Goal: Task Accomplishment & Management: Use online tool/utility

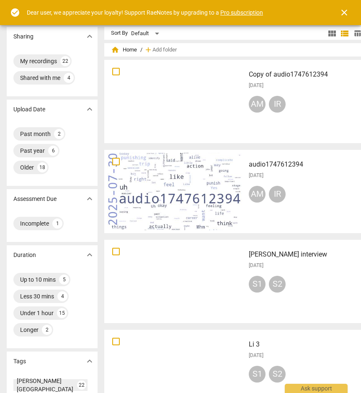
click at [346, 12] on span "close" at bounding box center [344, 13] width 10 height 10
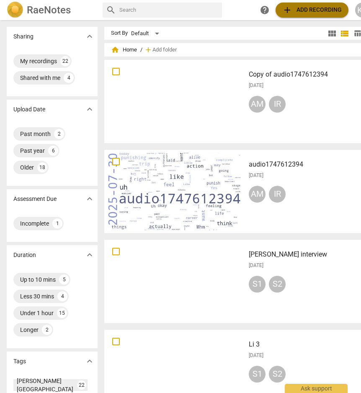
click at [322, 10] on span "add Add recording" at bounding box center [311, 10] width 59 height 10
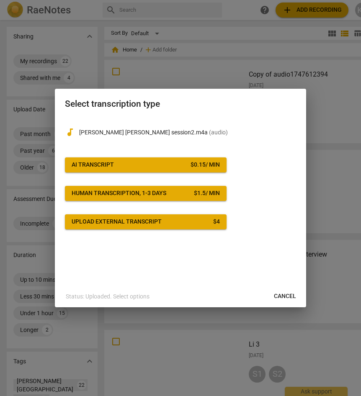
click at [155, 167] on span "AI Transcript $ 0.15 / min" at bounding box center [146, 165] width 148 height 8
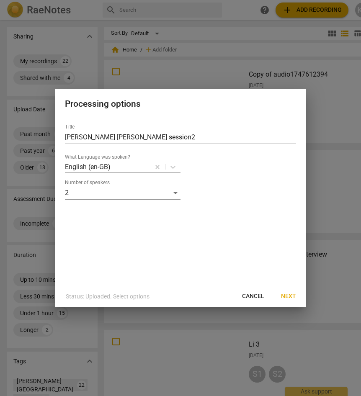
click at [293, 297] on span "Next" at bounding box center [288, 296] width 15 height 8
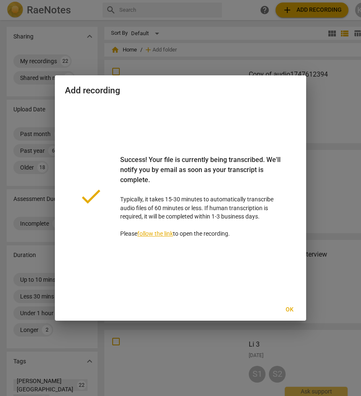
click at [292, 311] on span "Ok" at bounding box center [289, 310] width 13 height 8
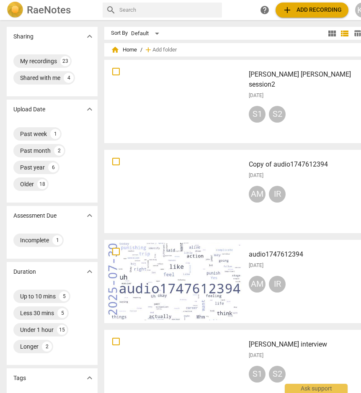
click at [182, 104] on div at bounding box center [174, 101] width 135 height 77
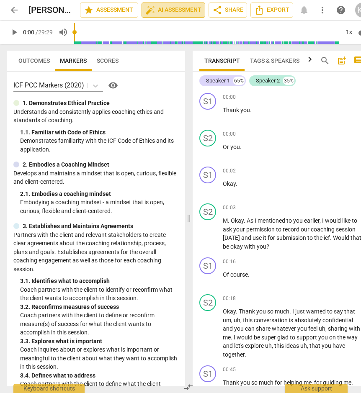
click at [170, 10] on span "auto_fix_high AI Assessment" at bounding box center [173, 10] width 56 height 10
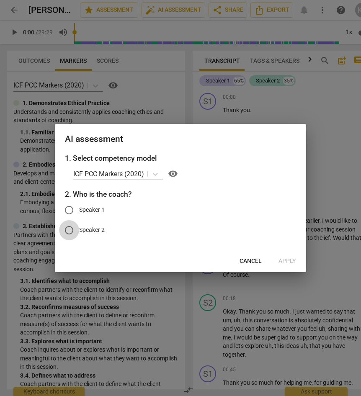
click at [70, 230] on input "Speaker 2" at bounding box center [69, 230] width 20 height 20
radio input "true"
click at [287, 261] on span "Apply" at bounding box center [288, 261] width 18 height 8
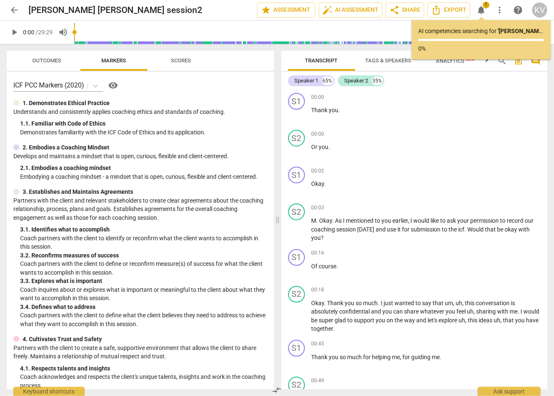
click at [47, 58] on span "Outcomes" at bounding box center [47, 60] width 29 height 6
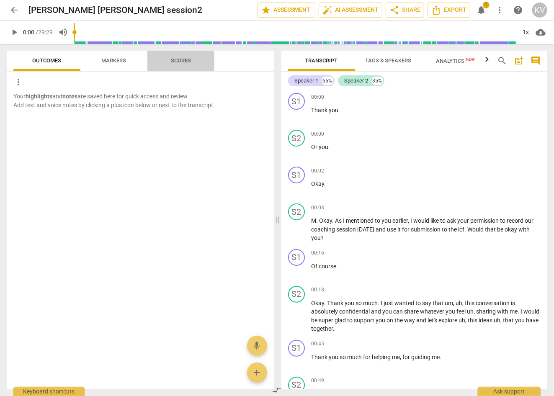
click at [180, 62] on span "Scores" at bounding box center [181, 60] width 20 height 6
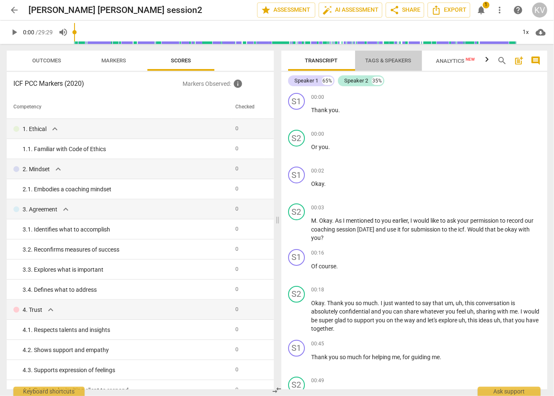
click at [361, 63] on span "Tags & Speakers" at bounding box center [389, 60] width 46 height 6
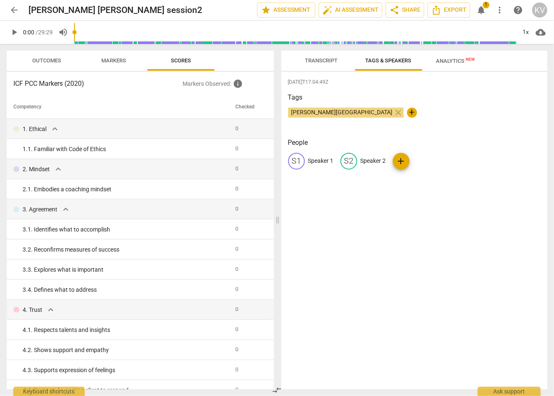
click at [361, 60] on span "Analytics New" at bounding box center [455, 61] width 39 height 6
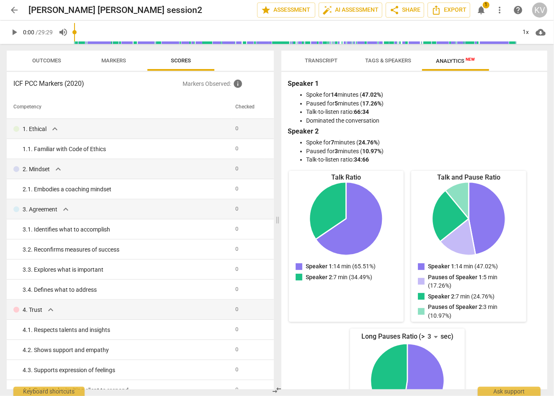
click at [361, 114] on li "Talk-to-listen ratio: 66:34" at bounding box center [423, 112] width 233 height 9
click at [361, 59] on span "Tags & Speakers" at bounding box center [389, 60] width 46 height 6
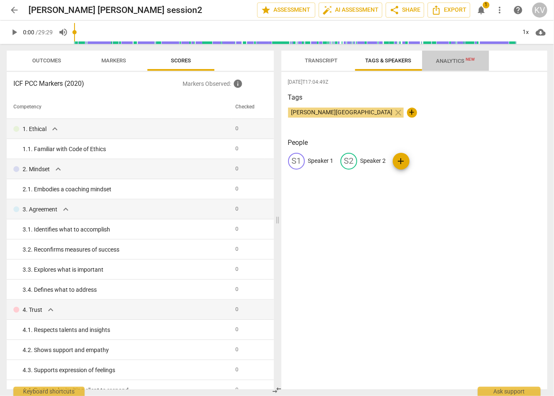
click at [361, 58] on span "Analytics New" at bounding box center [455, 61] width 39 height 6
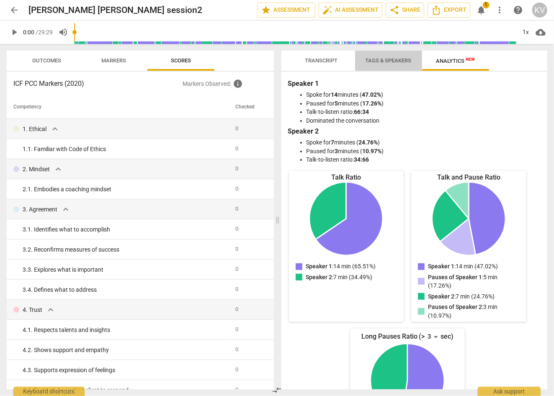
click at [361, 60] on span "Tags & Speakers" at bounding box center [389, 60] width 46 height 6
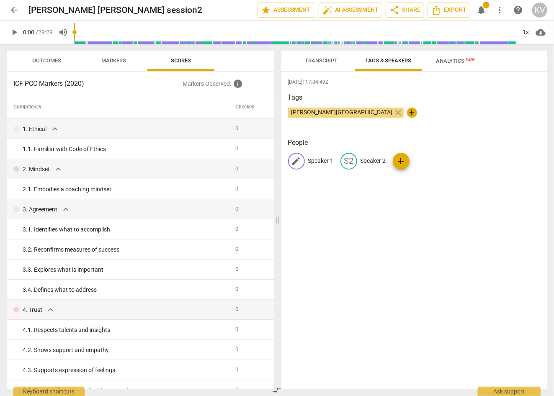
click at [319, 160] on p "Speaker 1" at bounding box center [321, 161] width 26 height 9
type input "[PERSON_NAME]"
click at [361, 161] on p "Speaker 2" at bounding box center [428, 161] width 26 height 9
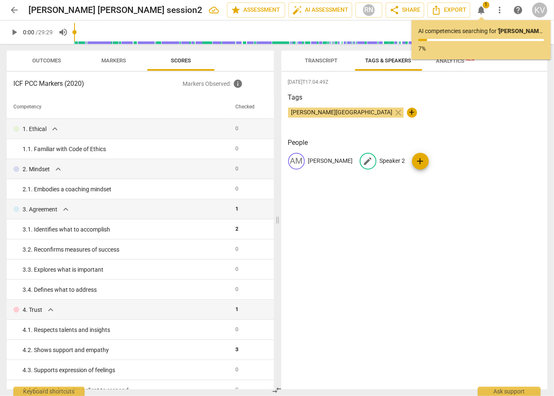
click at [361, 160] on p "Speaker 2" at bounding box center [393, 161] width 26 height 9
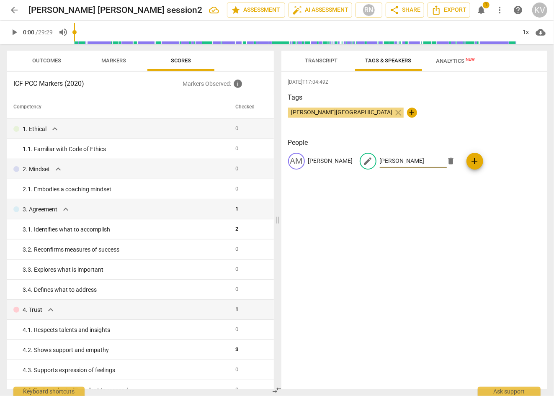
type input "[PERSON_NAME]"
click at [361, 224] on div "[DATE]T17:04:49Z Tags [PERSON_NAME] close + People AM [PERSON_NAME] edit [PERSO…" at bounding box center [415, 231] width 266 height 318
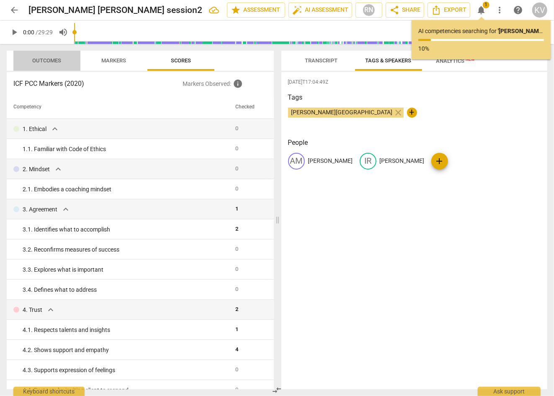
click at [44, 59] on span "Outcomes" at bounding box center [47, 60] width 29 height 6
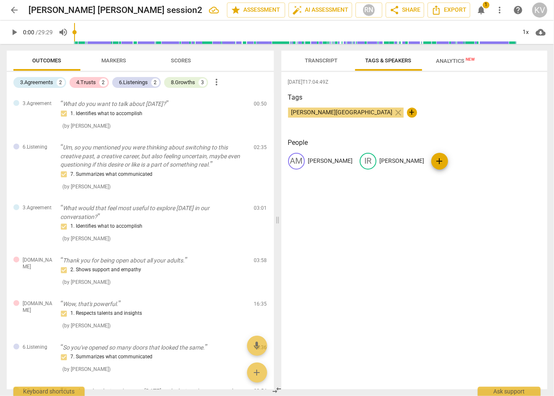
click at [314, 58] on span "Transcript" at bounding box center [321, 60] width 33 height 6
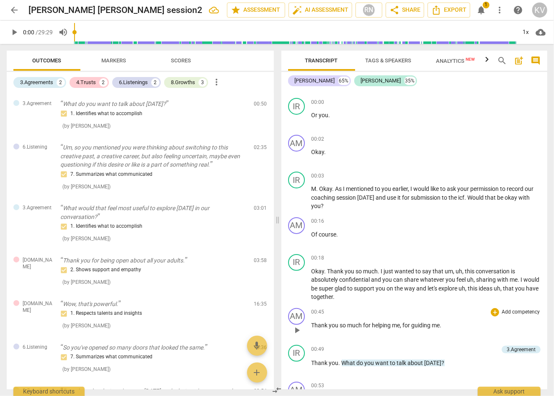
scroll to position [31, 0]
click at [361, 176] on div "+" at bounding box center [495, 176] width 8 height 8
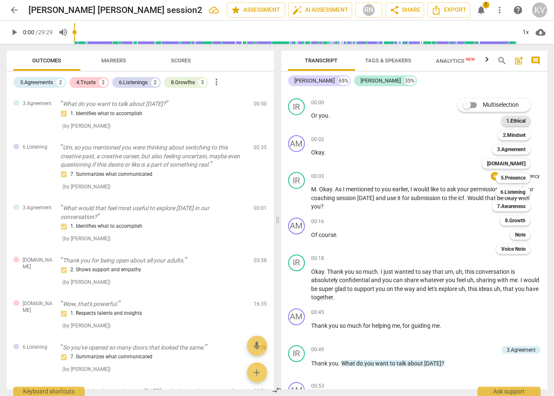
click at [361, 120] on b "1.Ethical" at bounding box center [515, 121] width 19 height 10
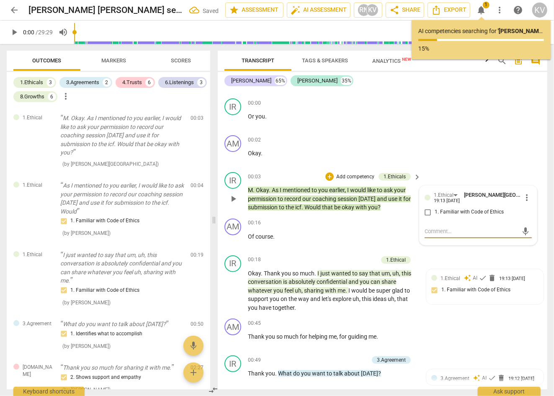
click at [361, 212] on input "1. Familiar with Code of Ethics" at bounding box center [427, 212] width 13 height 10
checkbox input "true"
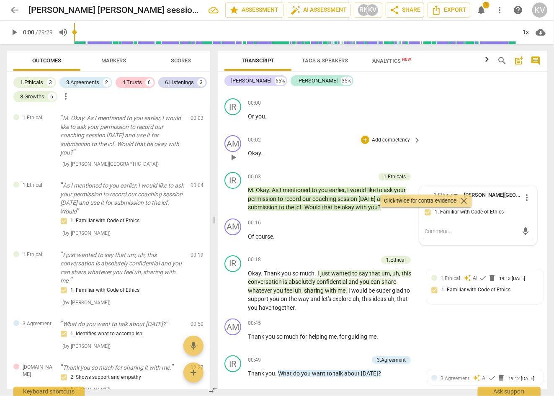
click at [361, 163] on div "AM play_arrow pause 00:02 + Add competency keyboard_arrow_right Okay ." at bounding box center [383, 150] width 330 height 37
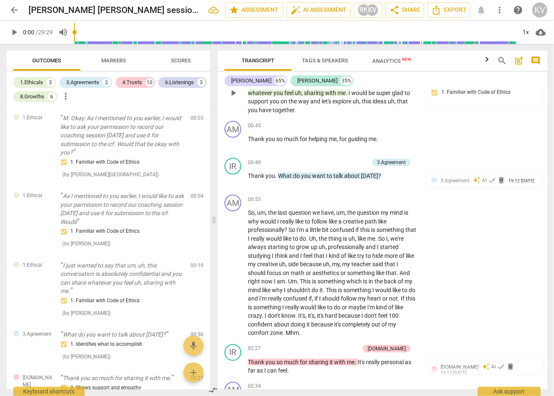
scroll to position [226, 0]
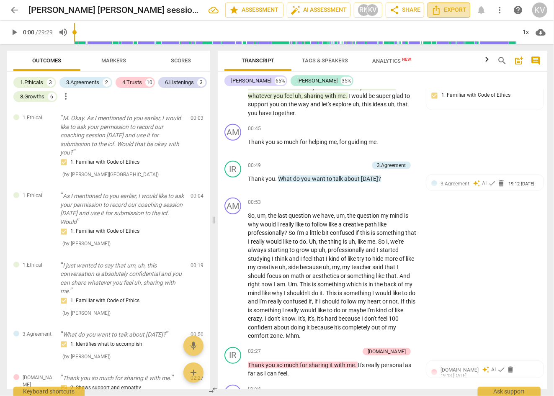
click at [361, 10] on span "Export" at bounding box center [448, 10] width 35 height 10
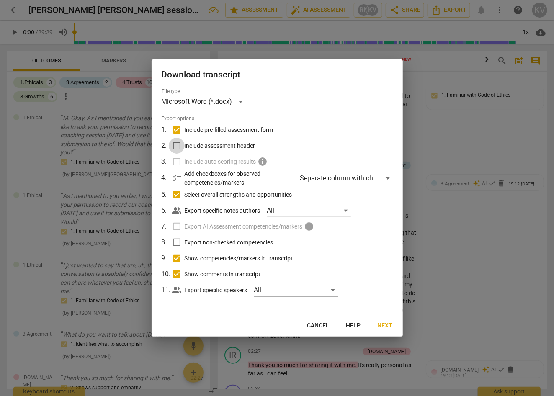
click at [177, 145] on input "Include assessment header" at bounding box center [177, 146] width 16 height 16
click at [361, 326] on span "Next" at bounding box center [385, 326] width 15 height 8
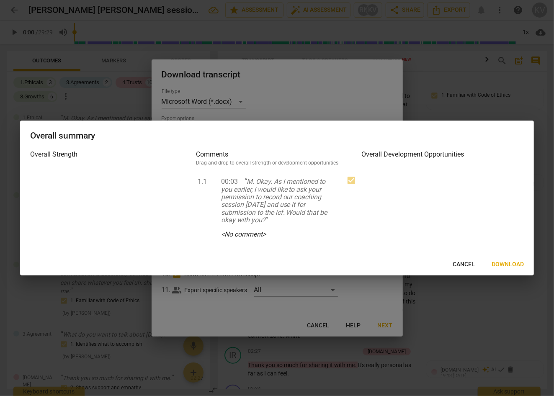
click at [361, 264] on span "Cancel" at bounding box center [464, 265] width 22 height 8
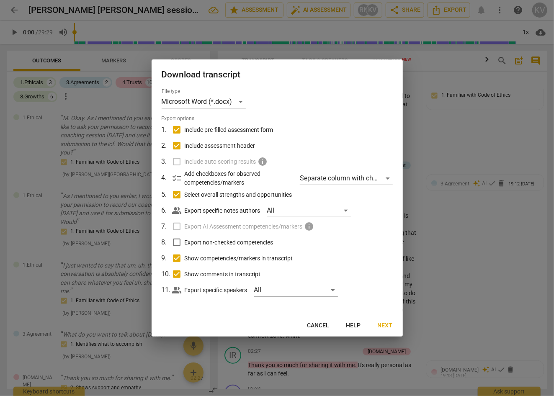
click at [361, 140] on div at bounding box center [277, 198] width 554 height 396
checkbox input "false"
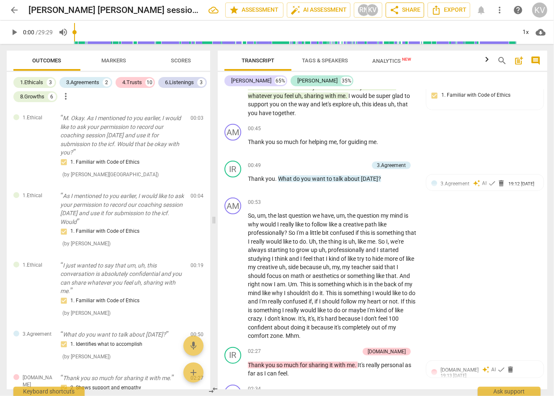
click at [361, 11] on span "share Share" at bounding box center [405, 10] width 31 height 10
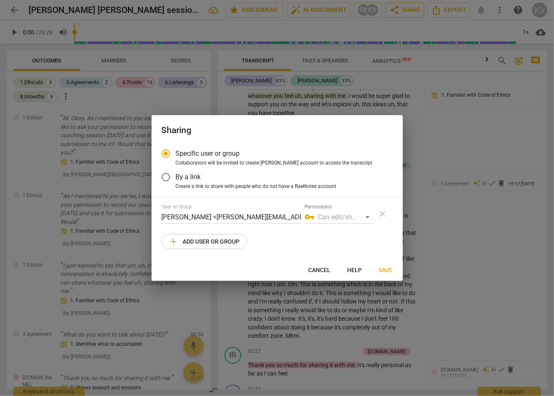
radio input "false"
click at [361, 218] on div "vpn_key Can edit/share" at bounding box center [339, 217] width 68 height 13
click at [166, 177] on input "By a link" at bounding box center [166, 177] width 20 height 20
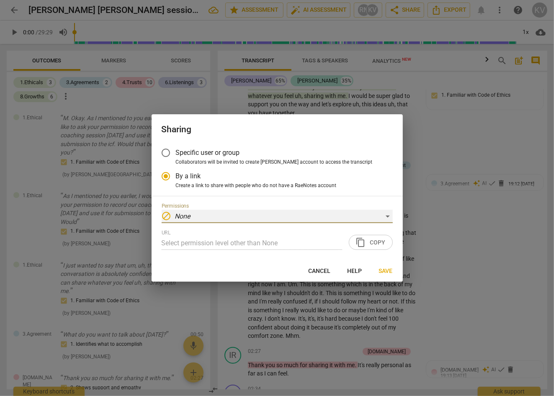
click at [361, 215] on div "block None" at bounding box center [277, 216] width 231 height 13
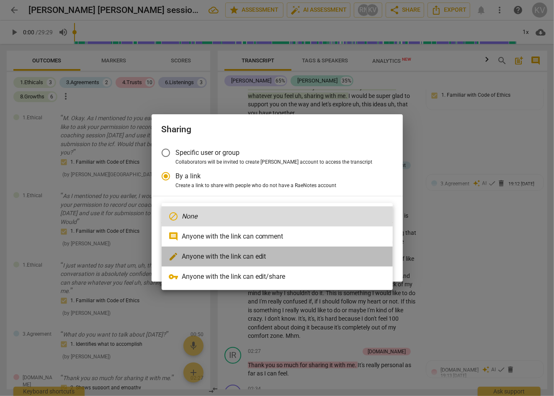
click at [310, 253] on li "edit Anyone with the link can edit" at bounding box center [277, 257] width 231 height 20
radio input "false"
type input "[URL][DOMAIN_NAME]"
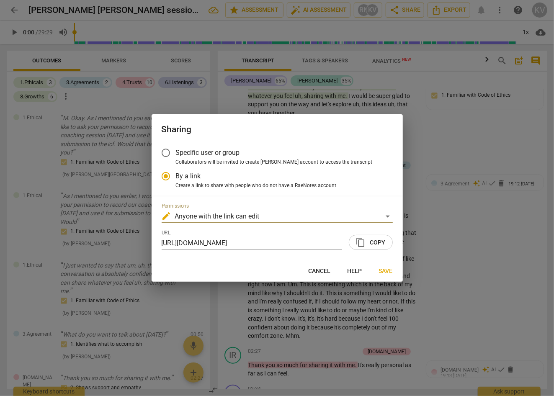
click at [361, 243] on span "content_copy Copy" at bounding box center [371, 243] width 30 height 10
